Goal: Task Accomplishment & Management: Manage account settings

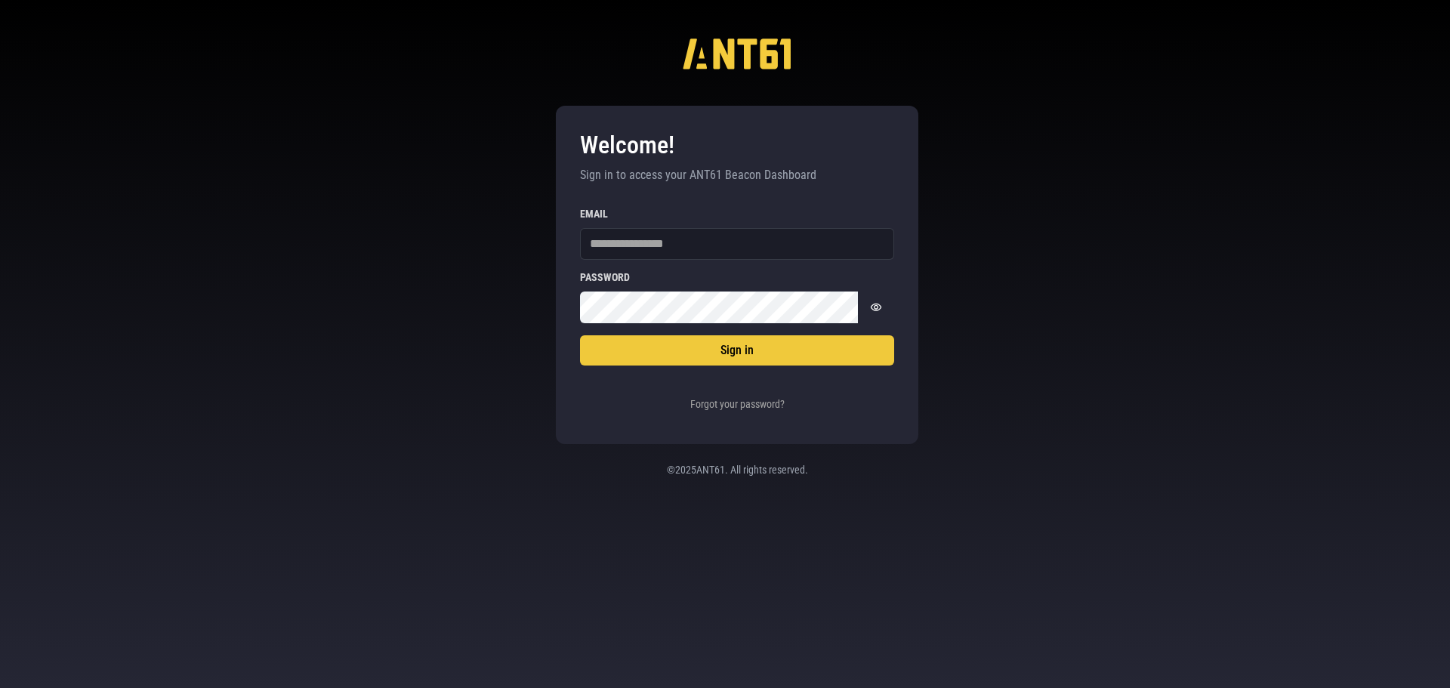
click at [320, 274] on div "Welcome! Sign in to access your ANT61 Beacon Dashboard Sign in Email Password P…" at bounding box center [725, 344] width 1450 height 688
click at [612, 250] on input "Email" at bounding box center [737, 244] width 314 height 32
type input "**********"
drag, startPoint x: 756, startPoint y: 251, endPoint x: 462, endPoint y: 306, distance: 299.0
click at [463, 306] on div "**********" at bounding box center [725, 344] width 1450 height 688
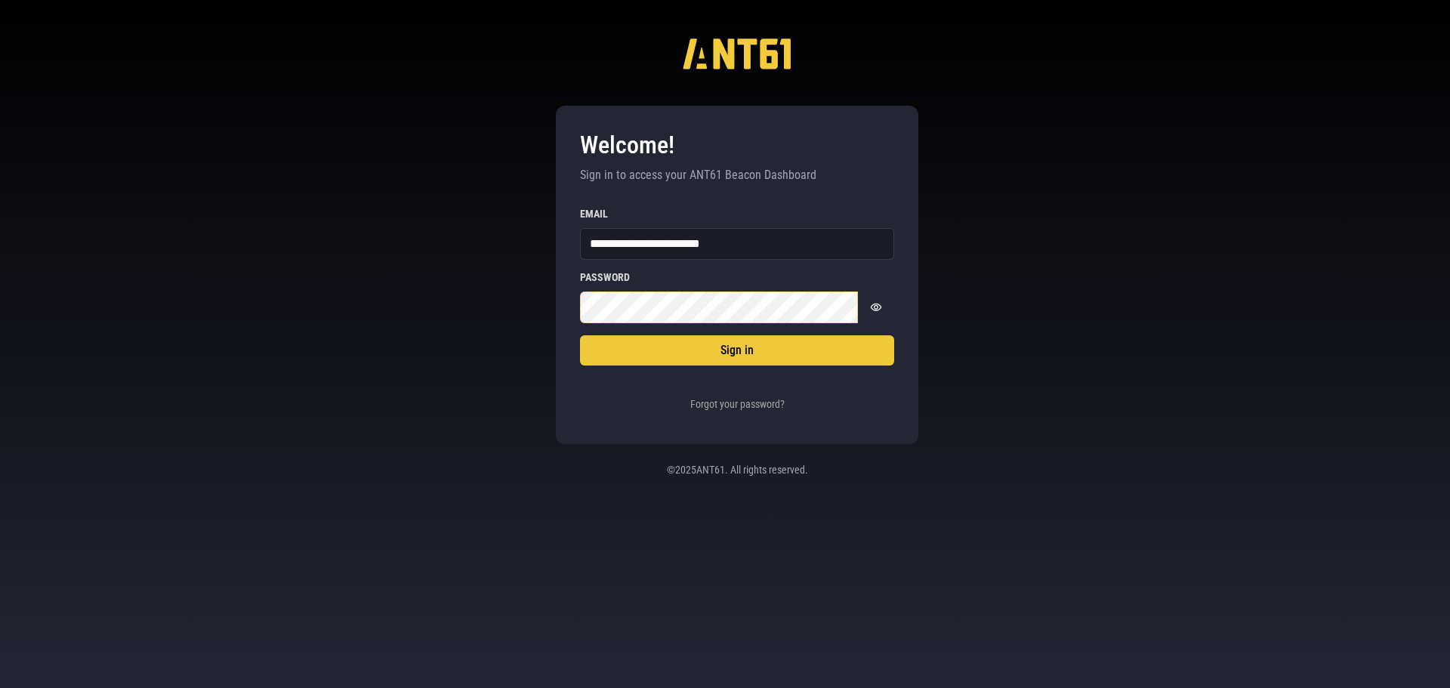
click at [580, 335] on button "Sign in" at bounding box center [737, 350] width 314 height 30
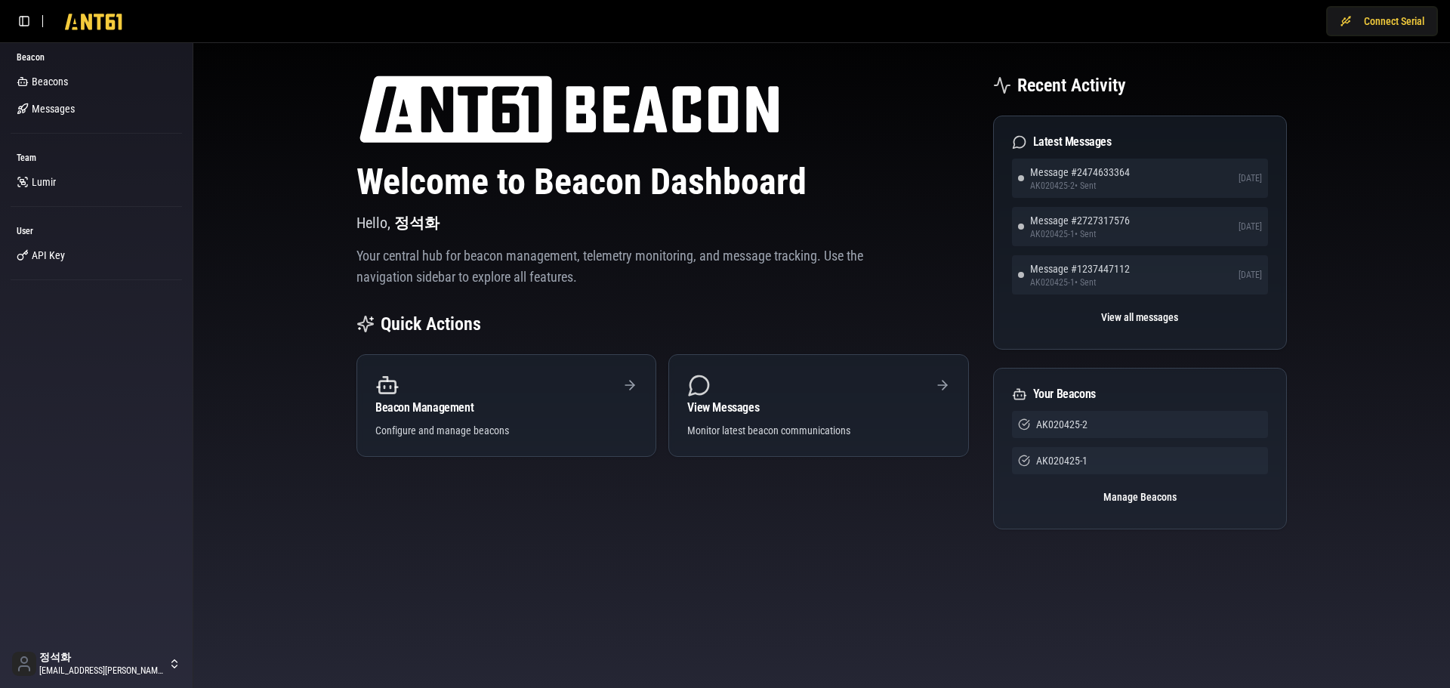
click at [480, 536] on div "Welcome to Beacon Dashboard Hello, [PERSON_NAME] Your central hub for beacon ma…" at bounding box center [821, 319] width 967 height 529
click at [57, 88] on span "Beacons" at bounding box center [50, 81] width 36 height 15
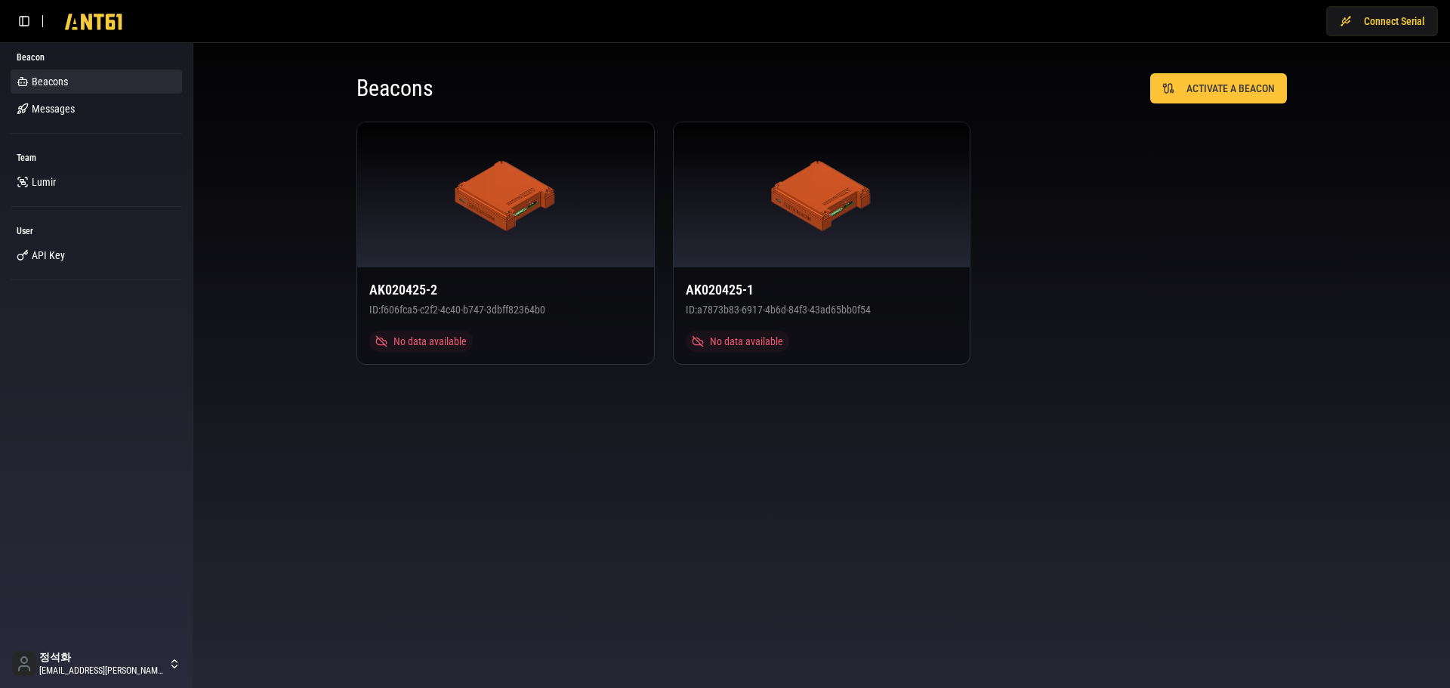
click at [539, 427] on body "Connect Serial Beacon Beacons Messages Team [PERSON_NAME] User API Key 정석화 [EMA…" at bounding box center [725, 344] width 1450 height 688
click at [538, 427] on body "Connect Serial Beacon Beacons Messages Team [PERSON_NAME] User API Key 정석화 [EMA…" at bounding box center [725, 344] width 1450 height 688
click at [536, 427] on body "Connect Serial Beacon Beacons Messages Team [PERSON_NAME] User API Key 정석화 [EMA…" at bounding box center [725, 344] width 1450 height 688
click at [295, 100] on div "Beacons ACTIVATE A BEACON AK020425-2 ID: f606fca5-c2f2-4c40-b747-3dbff82364b0 N…" at bounding box center [821, 219] width 1257 height 352
